Goal: Transaction & Acquisition: Purchase product/service

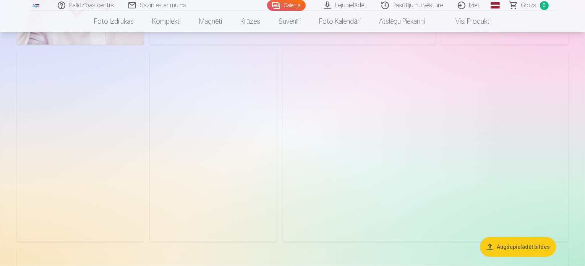
scroll to position [420, 0]
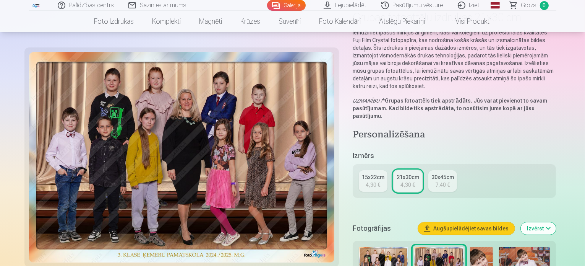
scroll to position [76, 0]
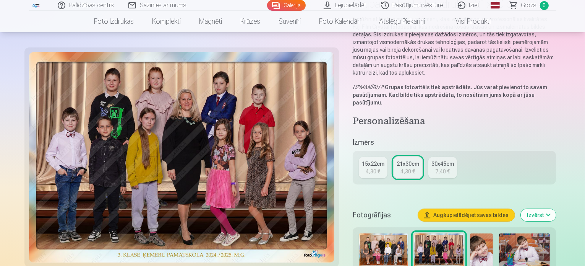
click at [411, 167] on div "4,30 €" at bounding box center [407, 171] width 15 height 8
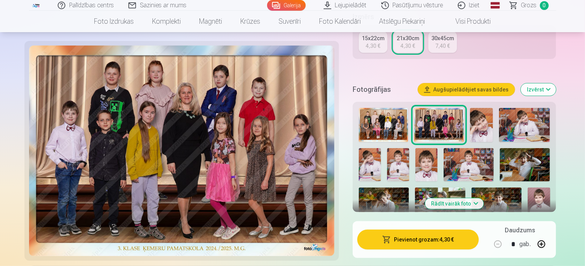
scroll to position [344, 0]
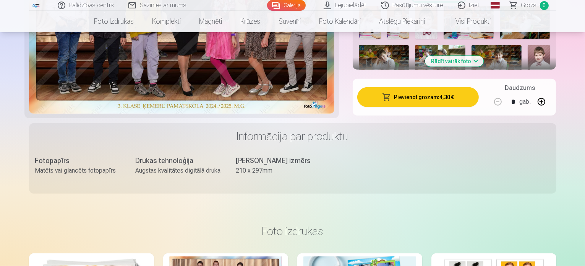
click at [431, 87] on button "Pievienot grozam : 4,30 €" at bounding box center [418, 97] width 122 height 20
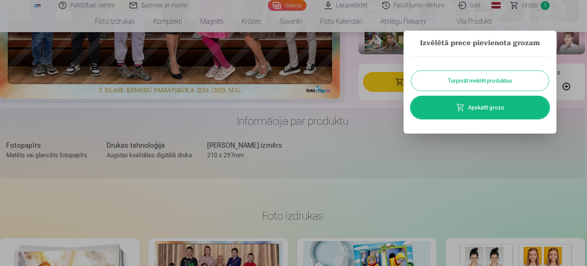
click at [447, 84] on button "Turpināt meklēt produktus" at bounding box center [480, 81] width 138 height 20
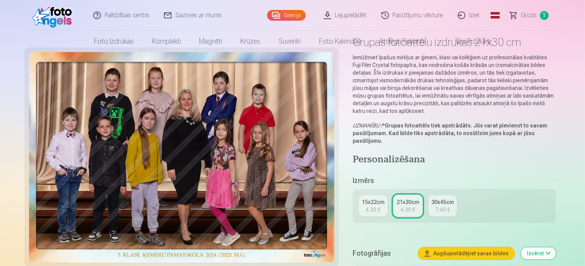
scroll to position [0, 0]
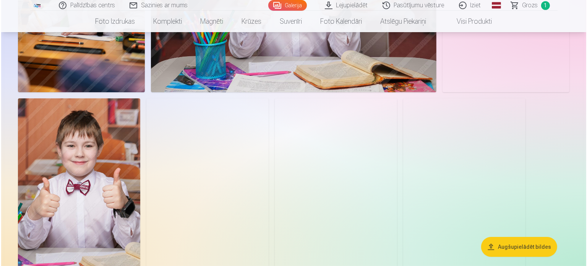
scroll to position [2904, 0]
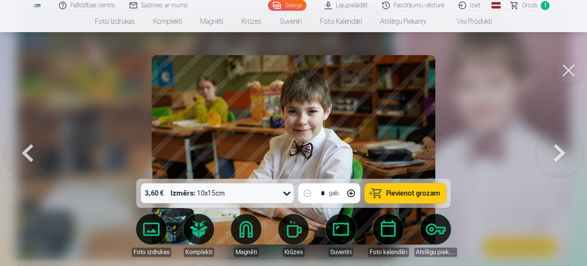
click at [385, 192] on button "Pievienot grozam" at bounding box center [405, 193] width 81 height 20
click at [560, 68] on button at bounding box center [568, 70] width 31 height 31
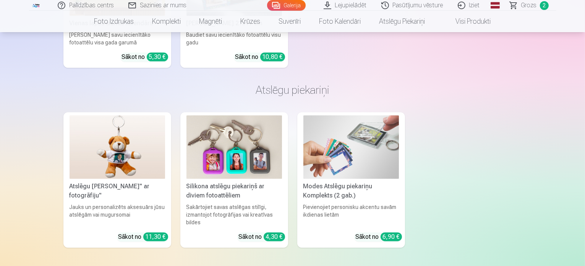
scroll to position [5036, 0]
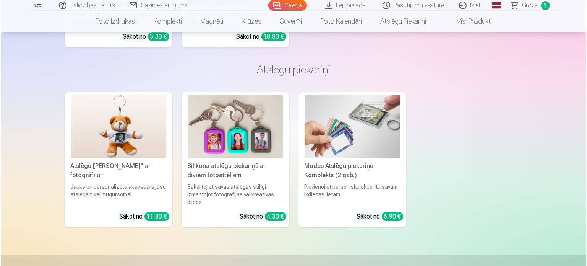
scroll to position [5051, 0]
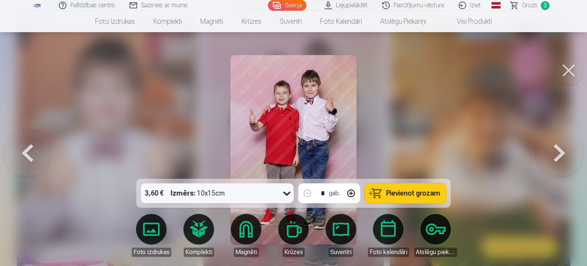
click at [416, 188] on button "Pievienot grozam" at bounding box center [405, 193] width 81 height 20
click at [562, 68] on button at bounding box center [568, 70] width 31 height 31
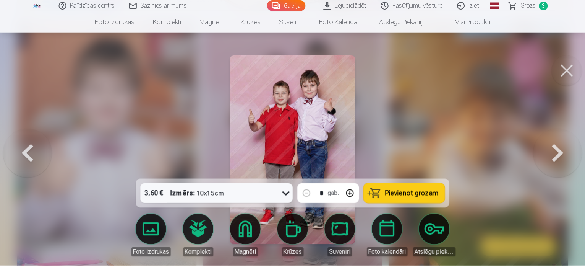
scroll to position [5036, 0]
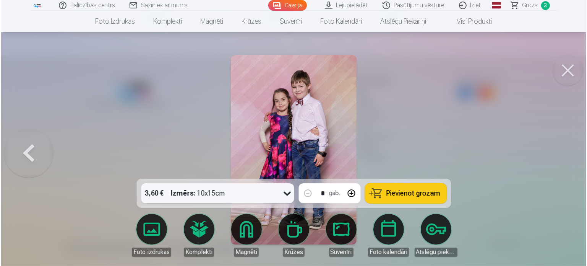
scroll to position [5281, 0]
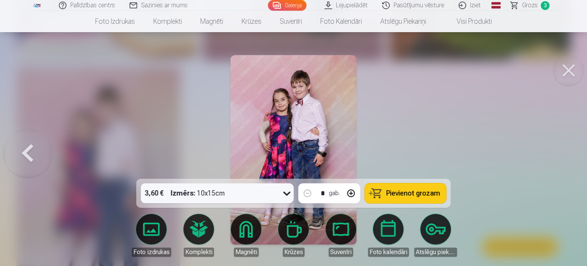
click at [355, 193] on button at bounding box center [351, 193] width 18 height 18
click at [353, 191] on button at bounding box center [351, 193] width 18 height 18
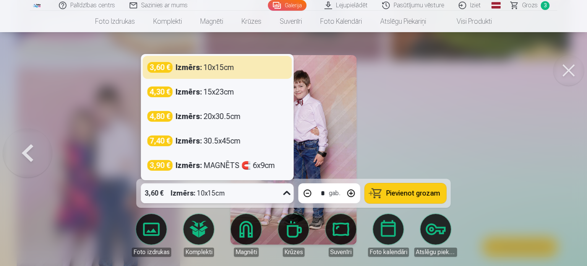
click at [284, 195] on icon at bounding box center [287, 193] width 12 height 12
click at [283, 195] on icon at bounding box center [287, 193] width 12 height 12
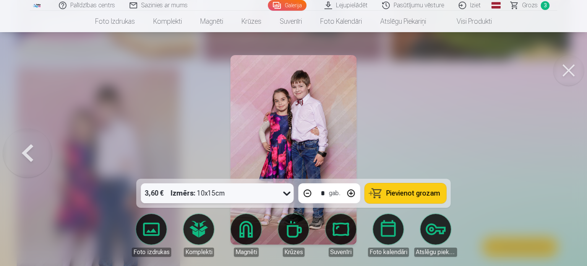
click at [410, 188] on button "Pievienot grozam" at bounding box center [405, 193] width 81 height 20
type input "*"
click at [571, 71] on button at bounding box center [568, 70] width 31 height 31
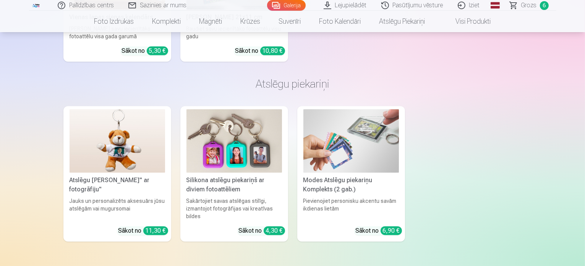
scroll to position [4997, 0]
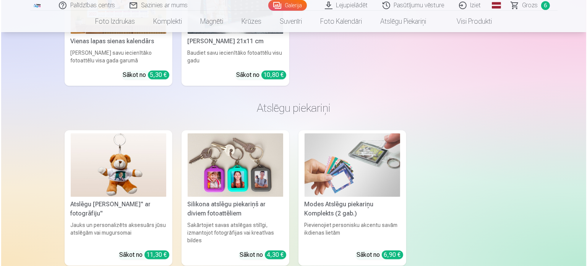
scroll to position [5013, 0]
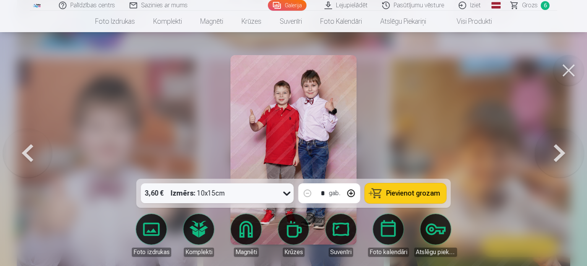
click at [408, 191] on span "Pievienot grozam" at bounding box center [413, 193] width 54 height 7
click at [558, 72] on button at bounding box center [568, 70] width 31 height 31
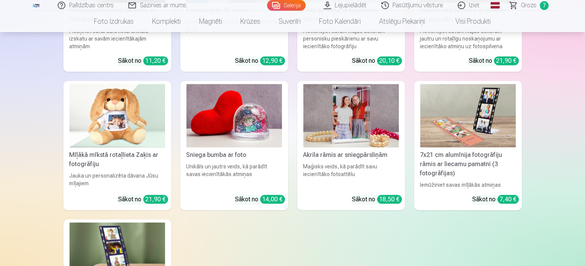
scroll to position [4501, 0]
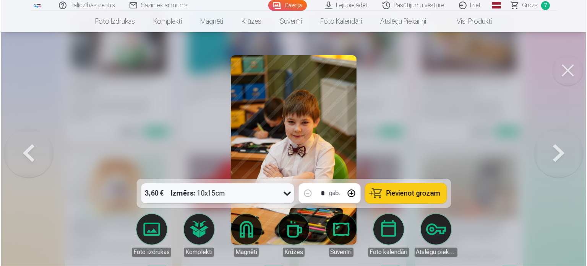
scroll to position [4514, 0]
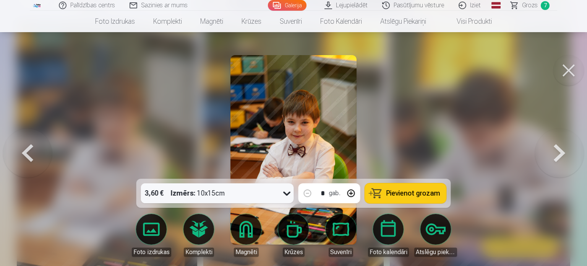
click at [410, 195] on span "Pievienot grozam" at bounding box center [413, 193] width 54 height 7
click at [567, 69] on button at bounding box center [568, 70] width 31 height 31
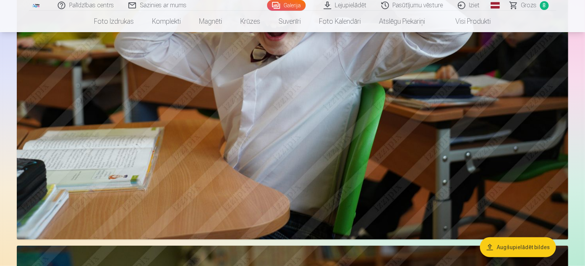
scroll to position [679, 0]
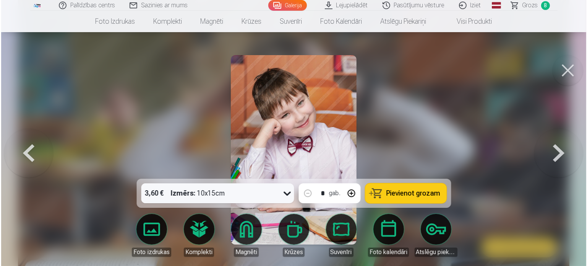
scroll to position [681, 0]
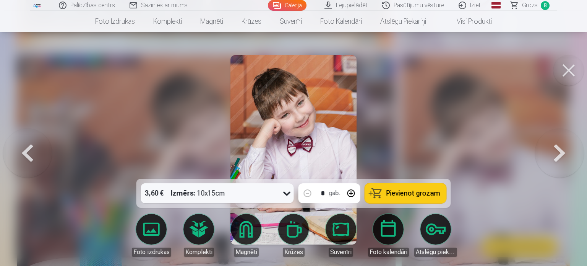
click at [569, 69] on button at bounding box center [568, 70] width 31 height 31
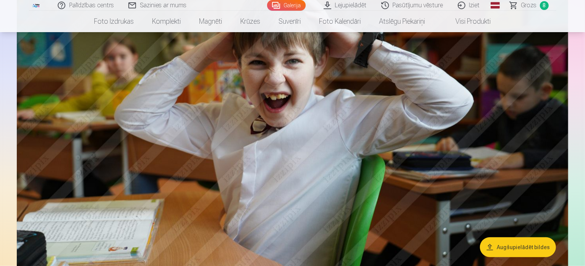
scroll to position [756, 0]
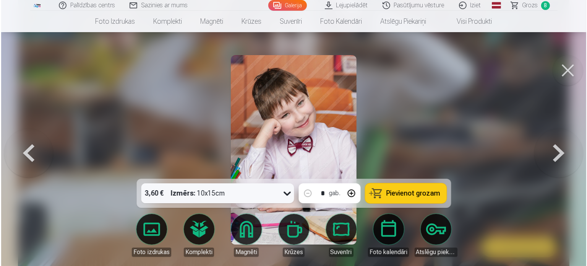
scroll to position [758, 0]
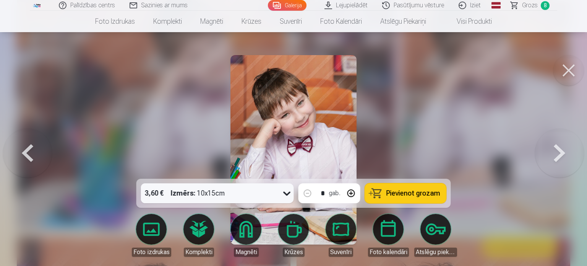
click at [401, 192] on span "Pievienot grozam" at bounding box center [413, 193] width 54 height 7
click at [563, 70] on button at bounding box center [568, 70] width 31 height 31
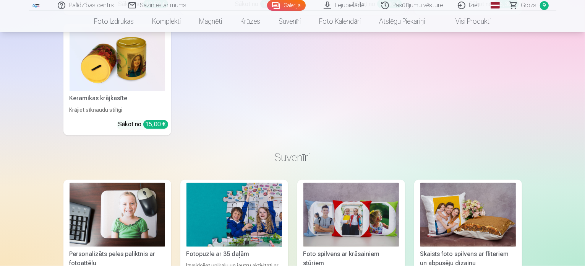
scroll to position [4233, 0]
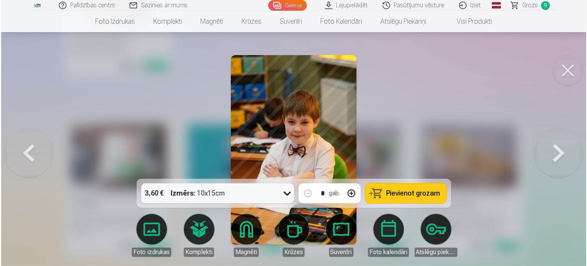
scroll to position [4400, 0]
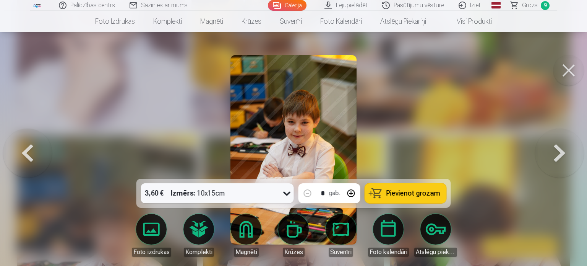
click at [401, 197] on button "Pievienot grozam" at bounding box center [405, 193] width 81 height 20
click at [567, 76] on button at bounding box center [568, 70] width 31 height 31
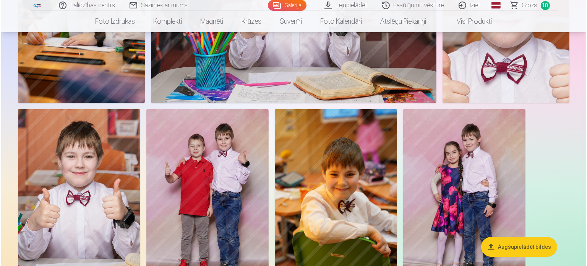
scroll to position [2896, 0]
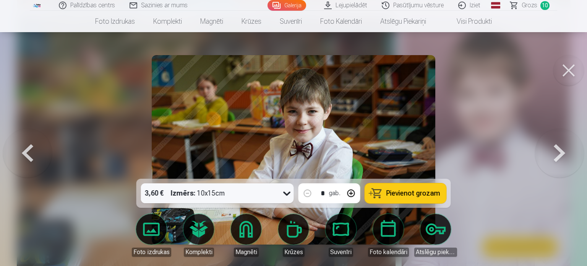
click at [388, 194] on span "Pievienot grozam" at bounding box center [413, 193] width 54 height 7
click at [564, 70] on button at bounding box center [568, 70] width 31 height 31
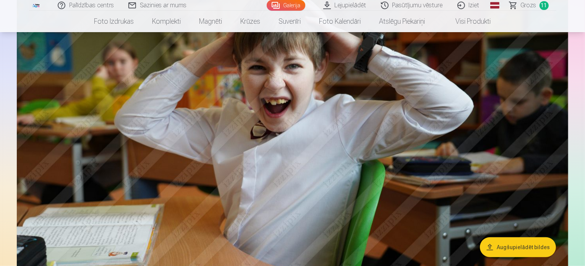
scroll to position [709, 0]
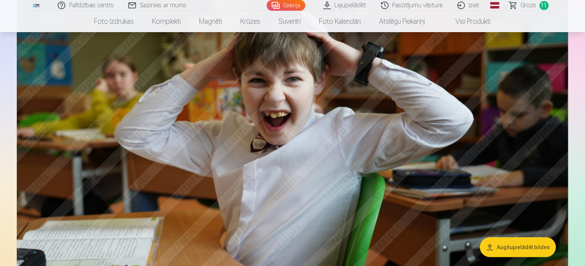
click at [528, 8] on span "Grozs" at bounding box center [529, 5] width 16 height 9
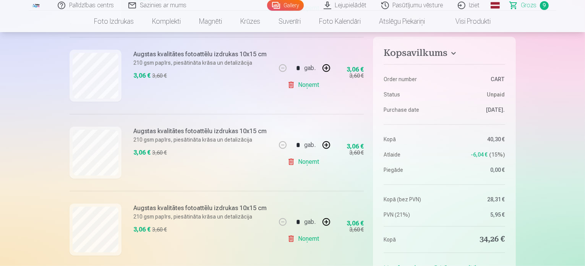
scroll to position [650, 0]
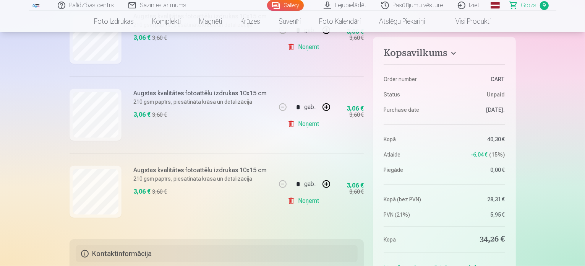
click at [302, 197] on link "Noņemt" at bounding box center [304, 200] width 35 height 15
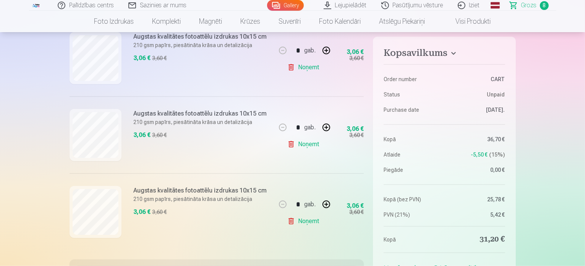
scroll to position [535, 0]
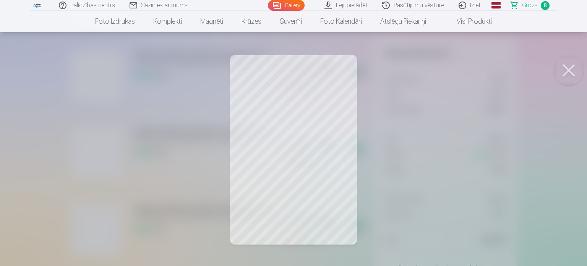
click at [314, 164] on div at bounding box center [293, 133] width 587 height 266
click at [572, 75] on button at bounding box center [568, 70] width 31 height 31
click at [574, 68] on button at bounding box center [568, 70] width 31 height 31
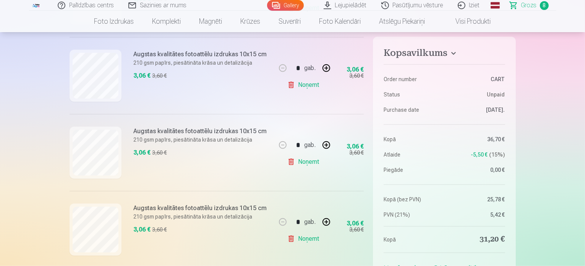
click at [309, 237] on link "Noņemt" at bounding box center [304, 238] width 35 height 15
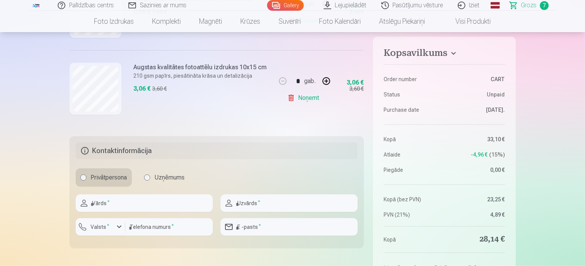
scroll to position [611, 0]
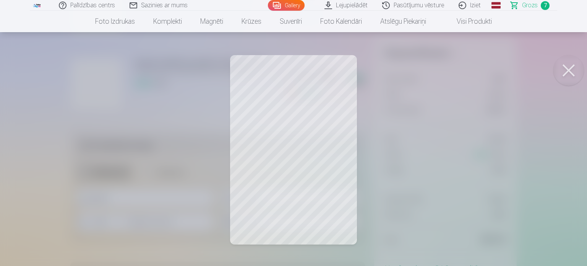
click at [563, 66] on button at bounding box center [568, 70] width 31 height 31
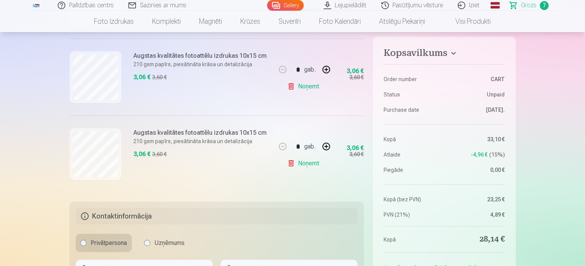
scroll to position [497, 0]
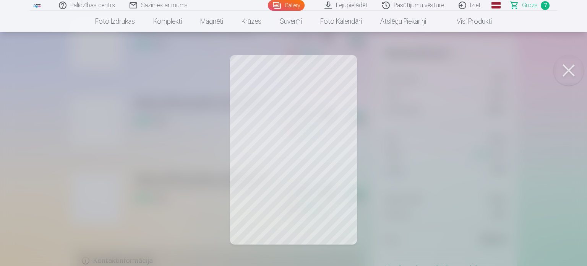
click at [564, 71] on button at bounding box center [568, 70] width 31 height 31
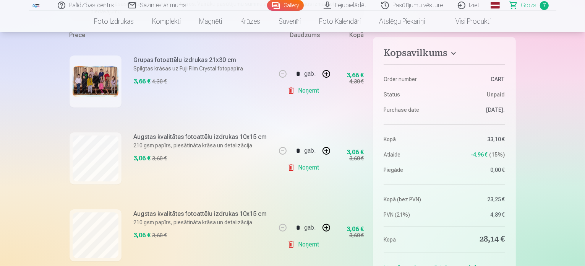
scroll to position [115, 0]
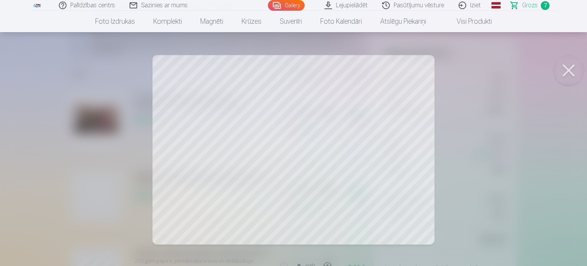
click at [572, 67] on button at bounding box center [568, 70] width 31 height 31
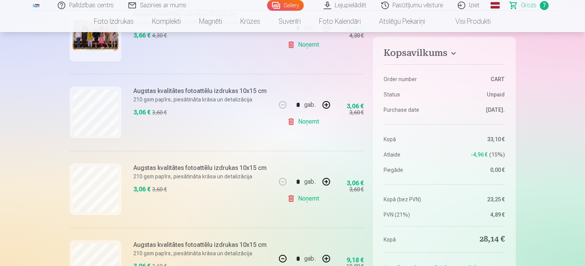
scroll to position [191, 0]
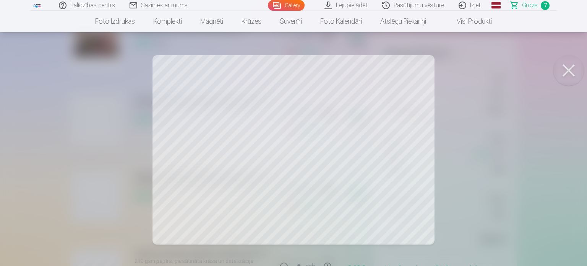
click at [566, 64] on button at bounding box center [568, 70] width 31 height 31
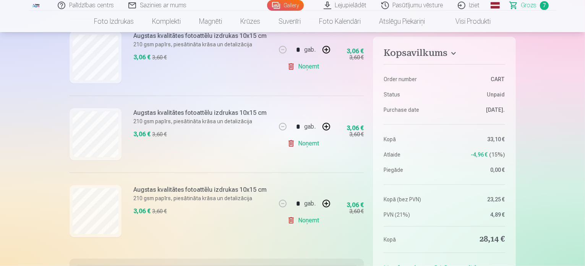
scroll to position [497, 0]
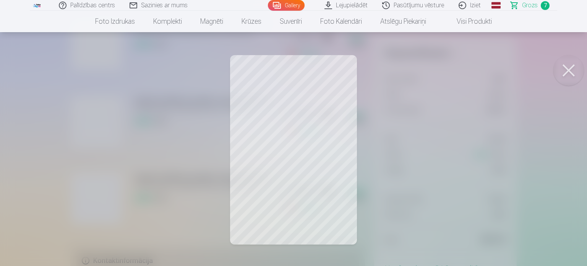
click at [570, 78] on button at bounding box center [568, 70] width 31 height 31
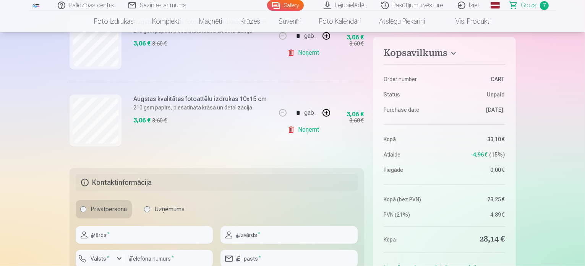
scroll to position [573, 0]
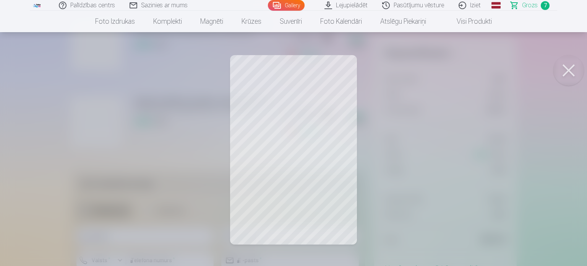
click at [571, 75] on button at bounding box center [568, 70] width 31 height 31
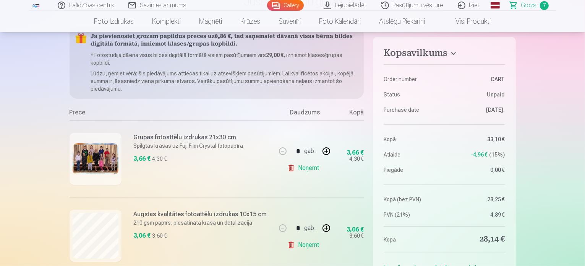
scroll to position [115, 0]
